Goal: Task Accomplishment & Management: Manage account settings

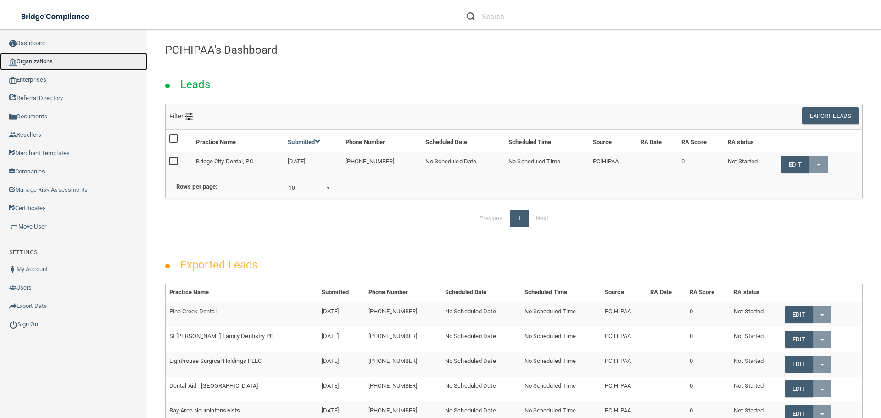
click at [50, 62] on link "Organizations" at bounding box center [73, 61] width 147 height 18
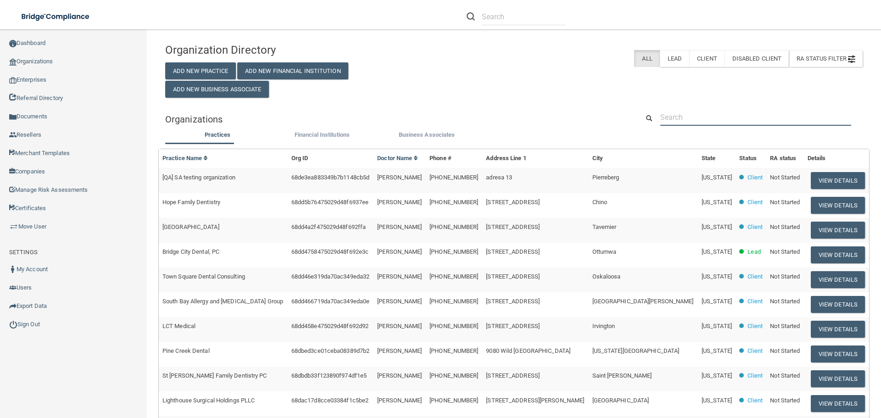
paste input "Physical Therapy Services"
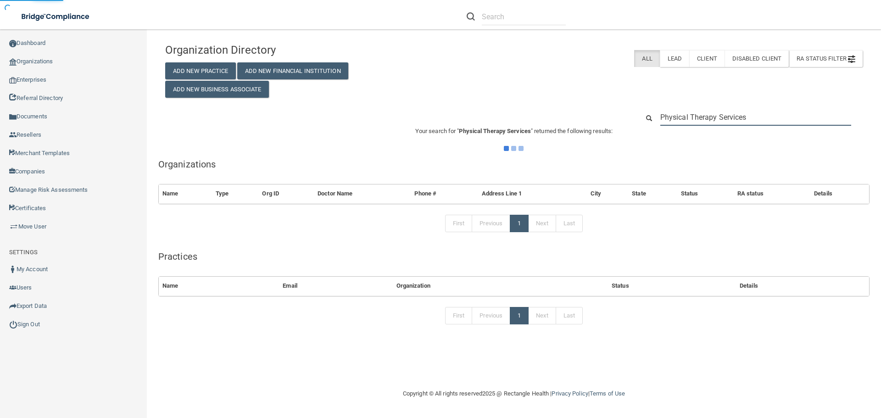
type input "Physical Therapy Services"
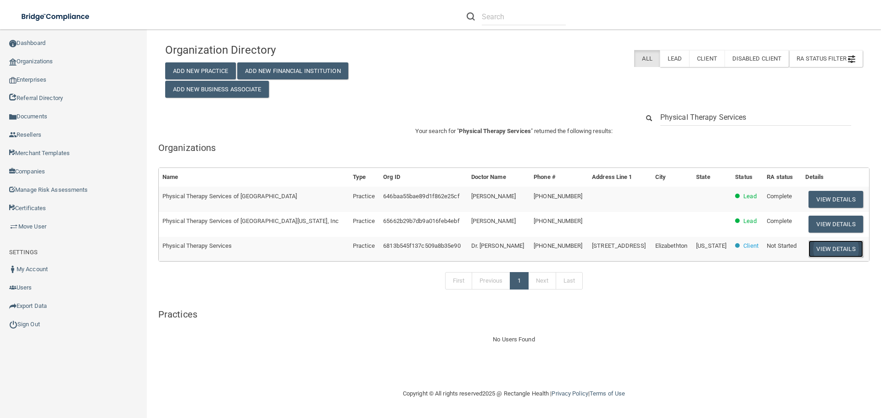
click at [822, 244] on button "View Details" at bounding box center [836, 248] width 54 height 17
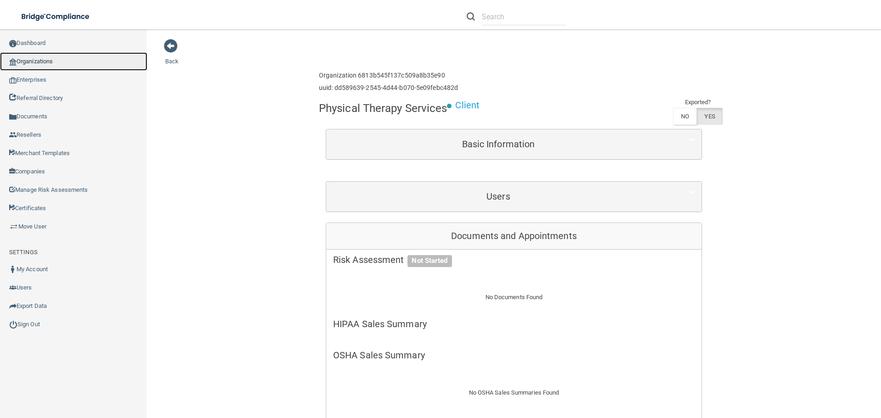
click at [50, 57] on link "Organizations" at bounding box center [73, 61] width 147 height 18
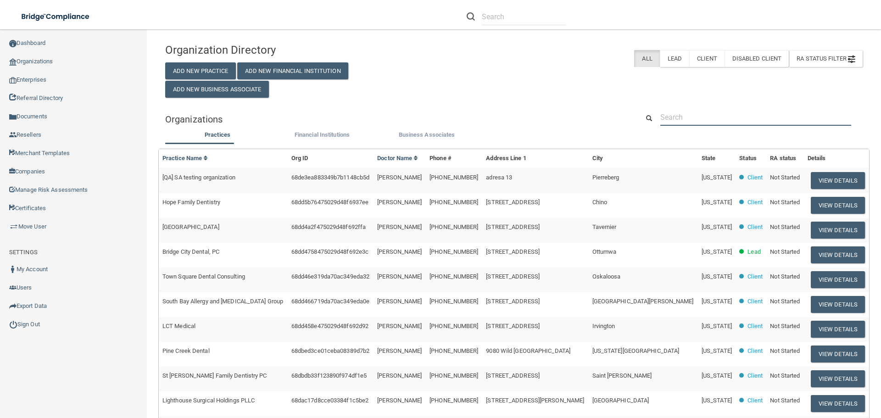
click at [728, 117] on input "text" at bounding box center [755, 117] width 191 height 17
paste input "staff@therapytn.com"
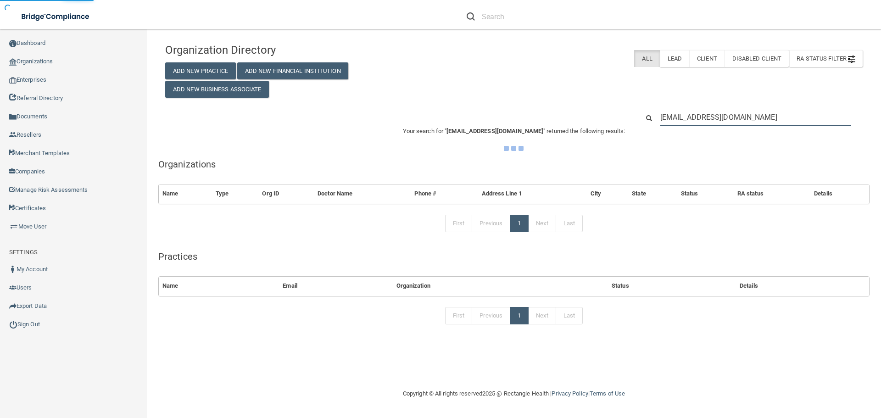
type input "staff@therapytn.com"
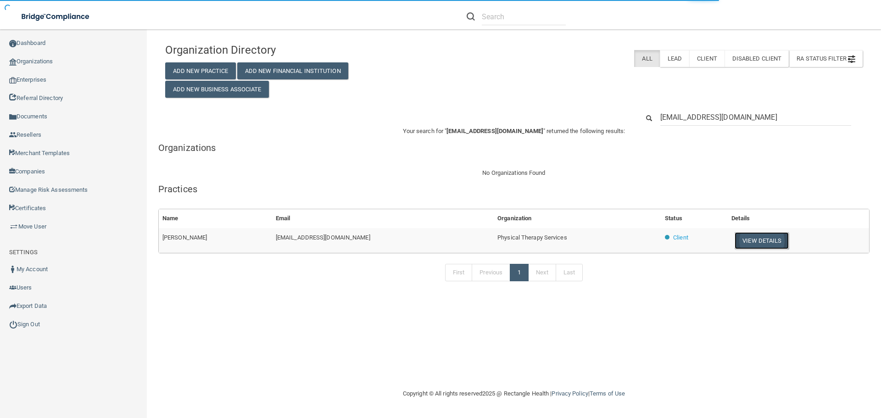
click at [748, 238] on button "View Details" at bounding box center [762, 240] width 54 height 17
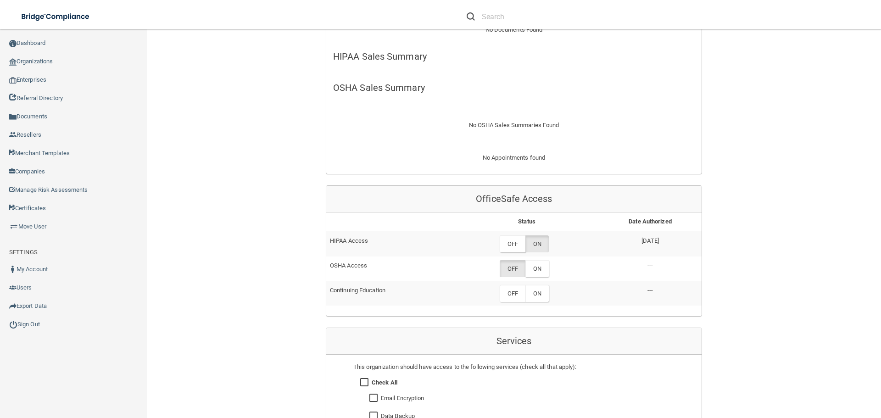
scroll to position [413, 0]
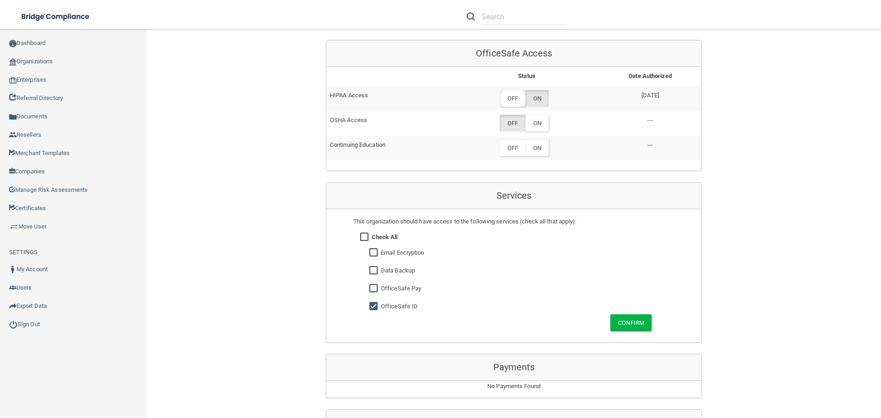
click at [511, 98] on label "OFF" at bounding box center [513, 98] width 26 height 17
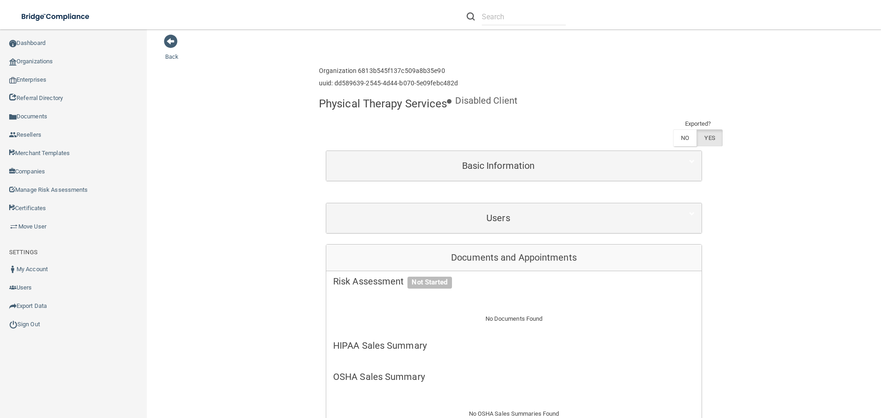
scroll to position [0, 0]
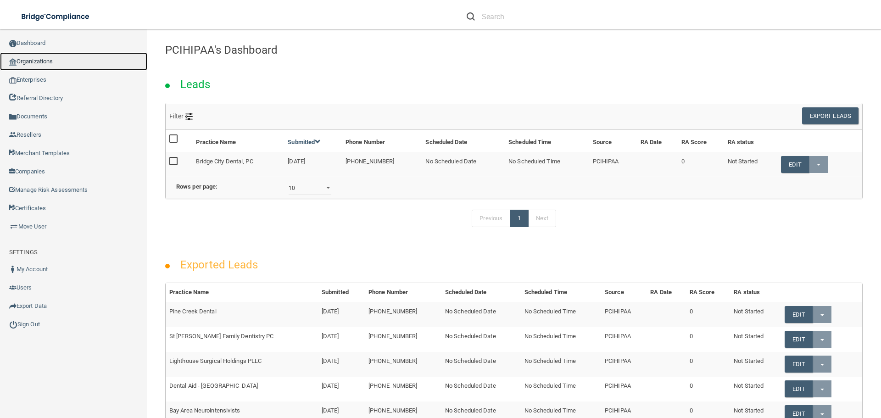
click at [39, 57] on link "Organizations" at bounding box center [73, 61] width 147 height 18
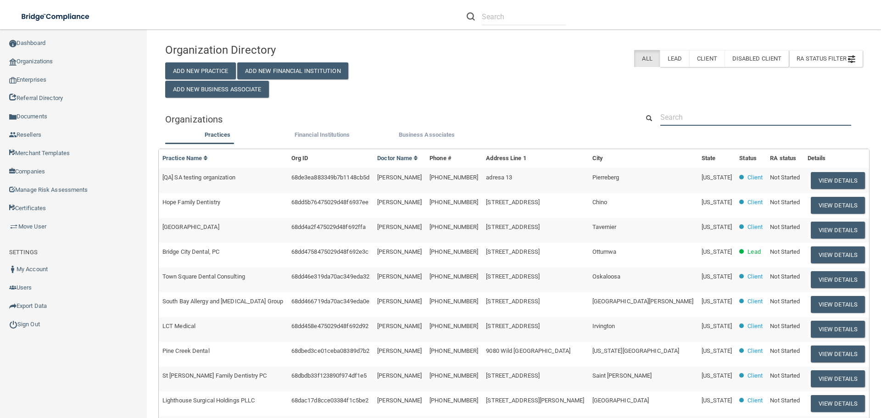
click at [731, 120] on input "text" at bounding box center [755, 117] width 191 height 17
paste input "[EMAIL_ADDRESS][DOMAIN_NAME]"
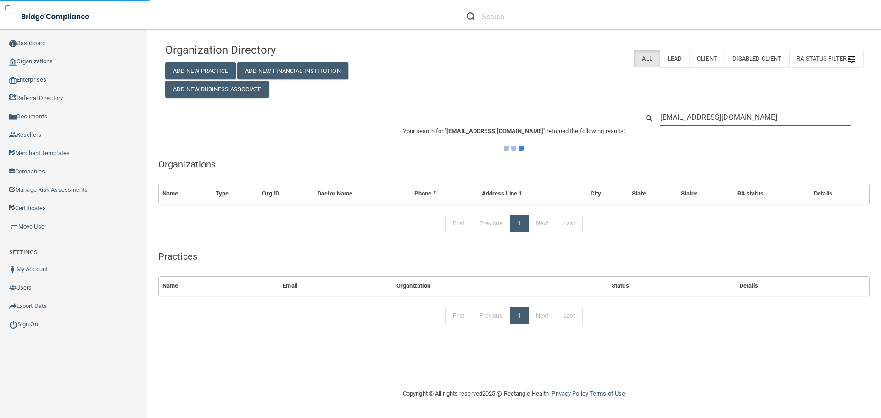
type input "[EMAIL_ADDRESS][DOMAIN_NAME]"
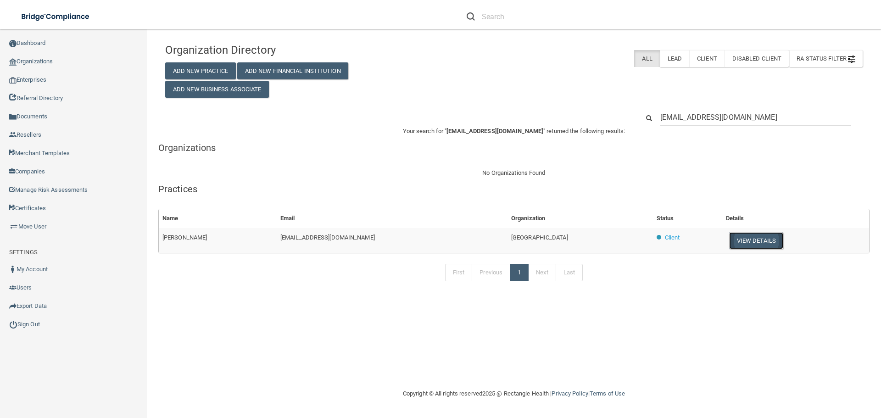
click at [731, 237] on button "View Details" at bounding box center [756, 240] width 54 height 17
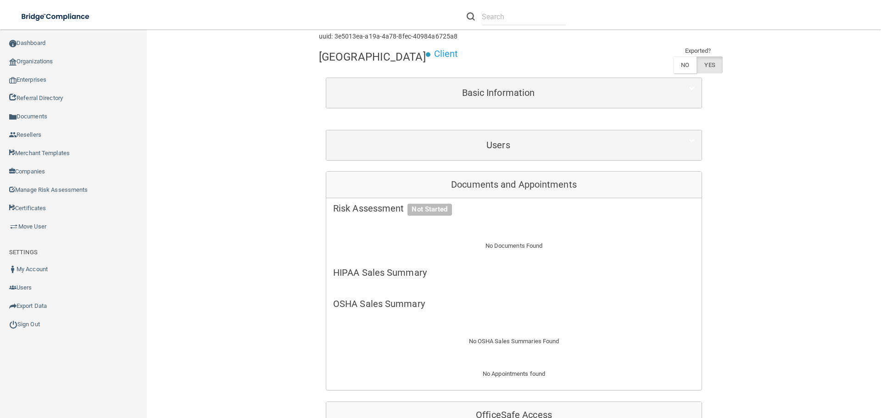
scroll to position [46, 0]
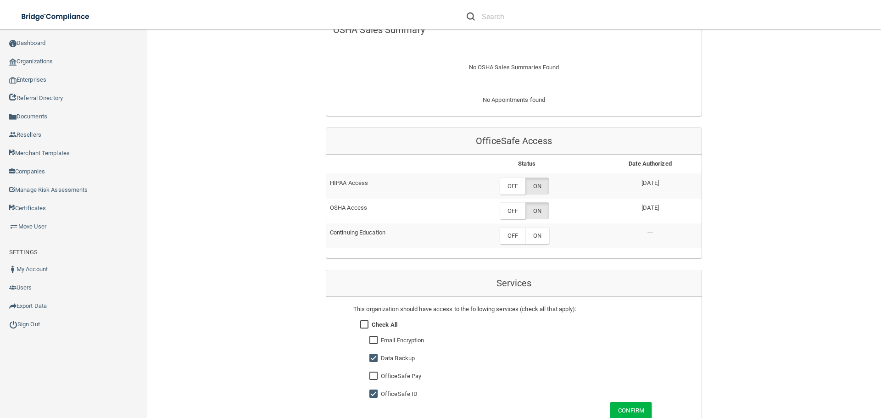
scroll to position [321, 0]
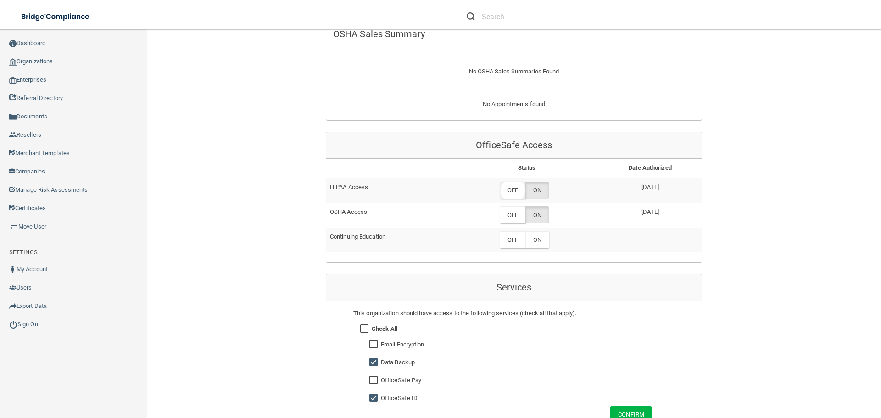
click at [503, 190] on label "OFF" at bounding box center [513, 190] width 26 height 17
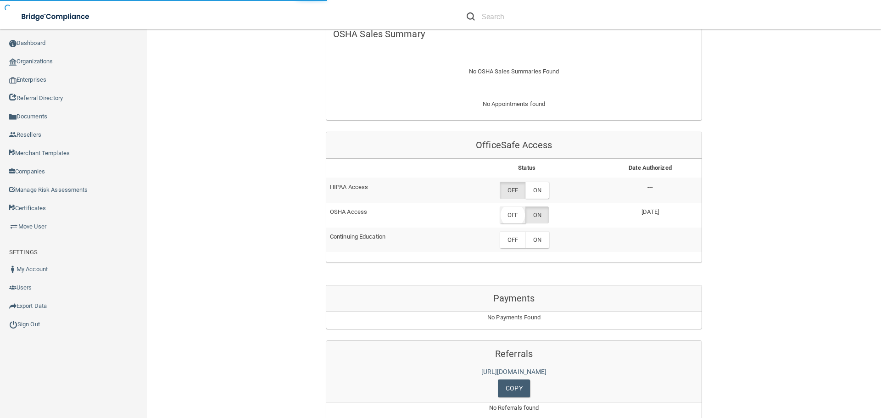
click at [509, 212] on label "OFF" at bounding box center [513, 215] width 26 height 17
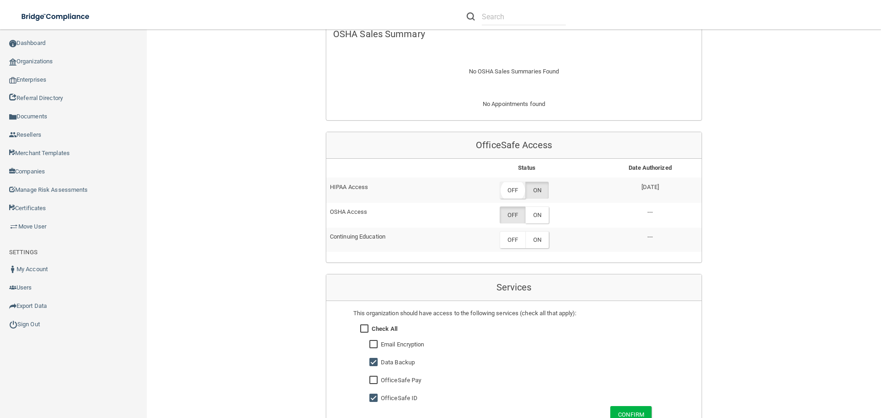
click at [514, 186] on label "OFF" at bounding box center [513, 190] width 26 height 17
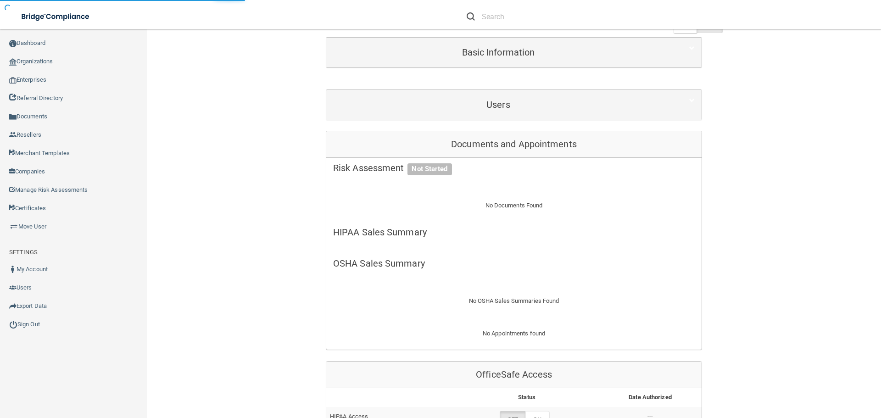
scroll to position [0, 0]
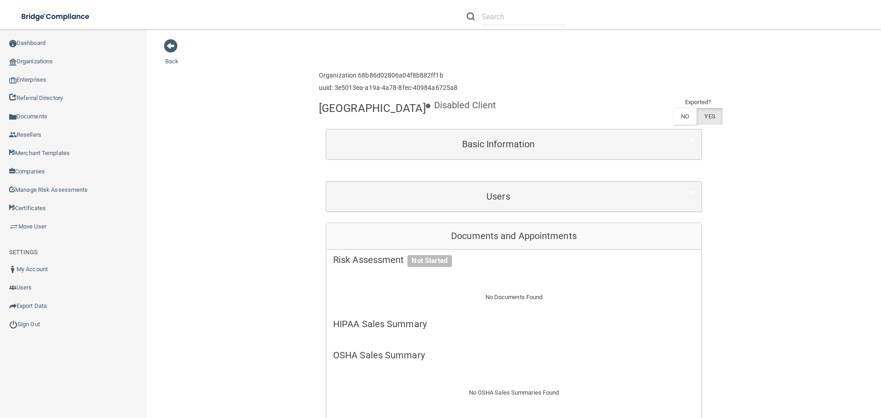
drag, startPoint x: 419, startPoint y: 108, endPoint x: 319, endPoint y: 103, distance: 99.7
click at [319, 103] on h4 "[GEOGRAPHIC_DATA]" at bounding box center [372, 108] width 107 height 12
copy h4 "[GEOGRAPHIC_DATA]"
